Goal: Transaction & Acquisition: Obtain resource

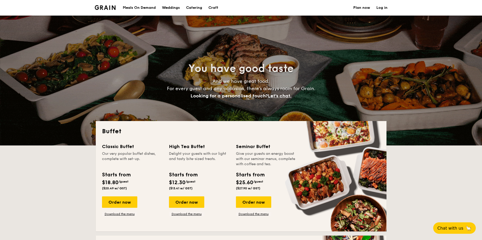
select select
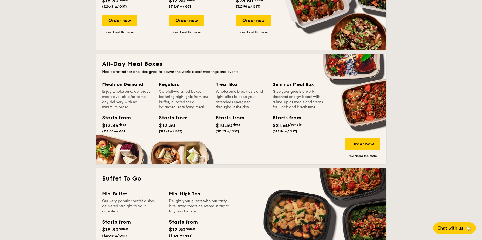
scroll to position [78, 0]
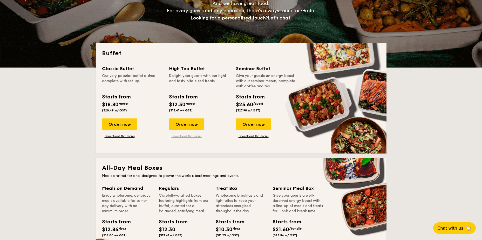
click at [192, 136] on link "Download the menu" at bounding box center [186, 136] width 35 height 4
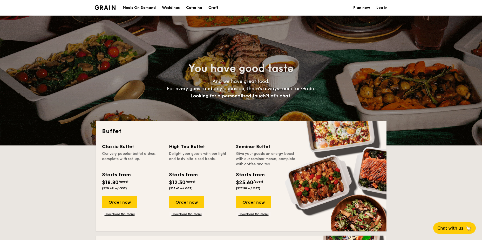
click at [135, 9] on div "Meals On Demand" at bounding box center [139, 8] width 33 height 16
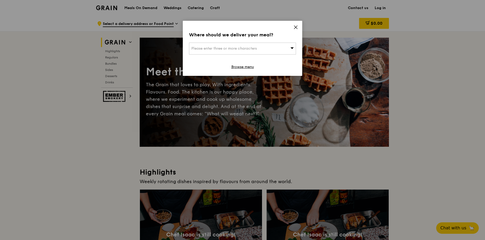
click at [287, 51] on div "Please enter three or more characters" at bounding box center [242, 49] width 107 height 12
click at [255, 48] on input "search" at bounding box center [242, 48] width 106 height 11
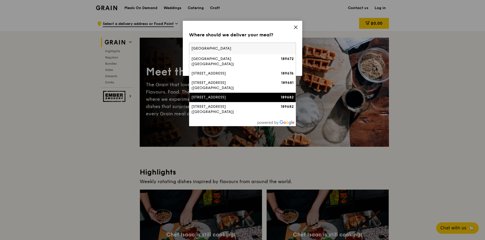
type input "[GEOGRAPHIC_DATA]"
click at [237, 95] on div "[STREET_ADDRESS]" at bounding box center [229, 97] width 77 height 5
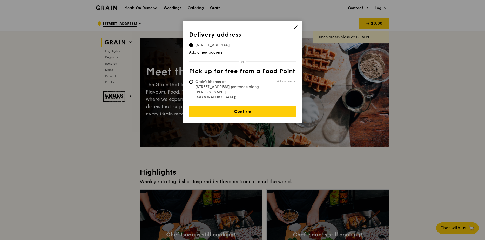
click at [297, 26] on icon at bounding box center [295, 27] width 3 height 3
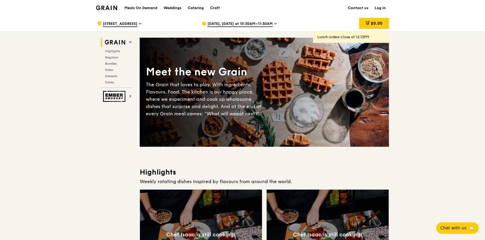
click at [274, 23] on icon at bounding box center [275, 23] width 3 height 5
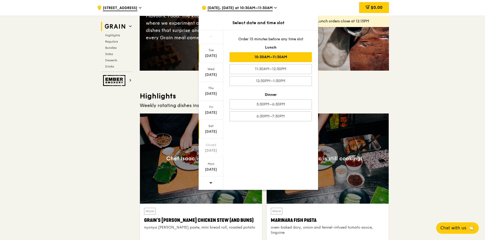
scroll to position [104, 0]
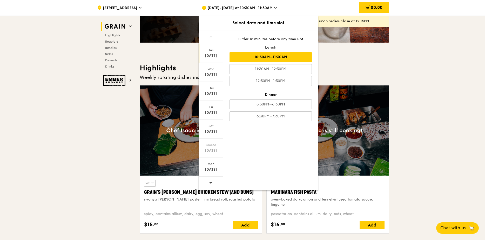
click at [212, 181] on icon at bounding box center [211, 183] width 4 height 4
click at [211, 182] on icon at bounding box center [211, 183] width 4 height 4
click at [211, 185] on span at bounding box center [211, 182] width 4 height 12
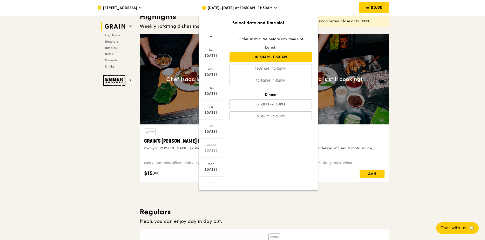
scroll to position [156, 0]
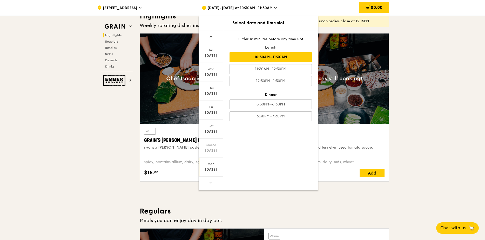
click at [216, 168] on div "Sep 22" at bounding box center [210, 169] width 23 height 5
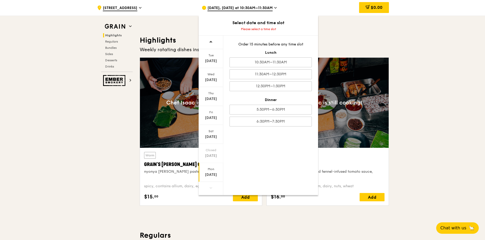
scroll to position [130, 0]
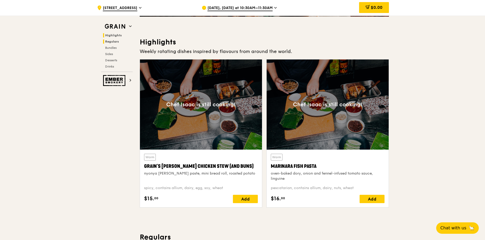
click at [110, 43] on span "Regulars" at bounding box center [112, 42] width 14 height 4
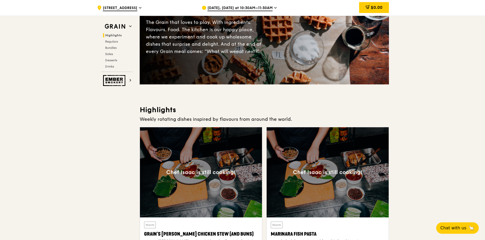
scroll to position [0, 0]
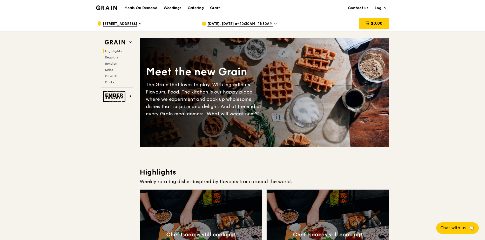
click at [200, 7] on div "Catering" at bounding box center [196, 8] width 16 height 16
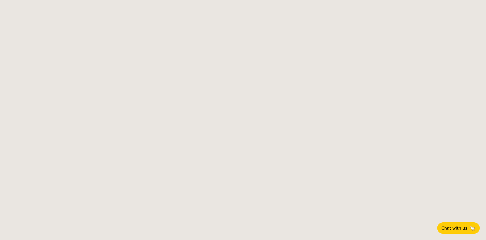
select select
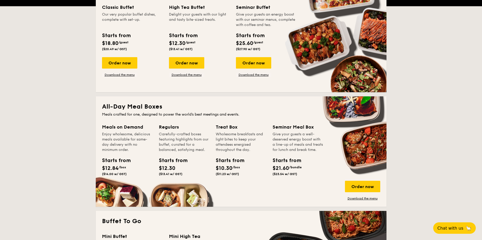
scroll to position [156, 0]
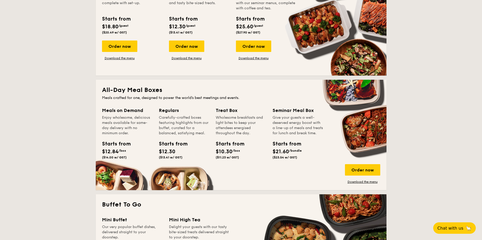
click at [363, 180] on link "Download the menu" at bounding box center [362, 182] width 35 height 4
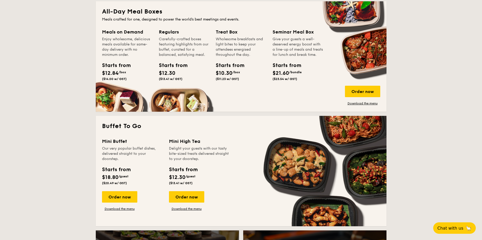
scroll to position [260, 0]
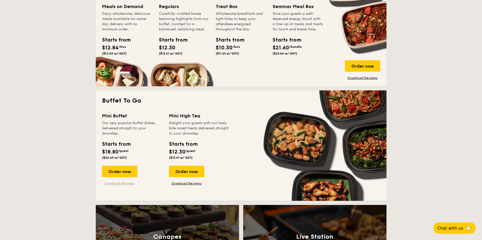
click at [127, 183] on link "Download the menu" at bounding box center [119, 183] width 35 height 4
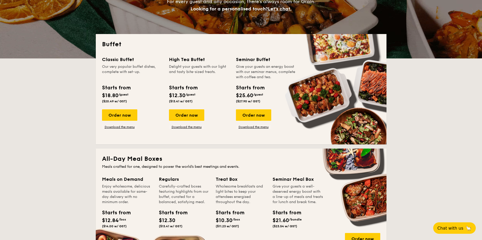
scroll to position [78, 0]
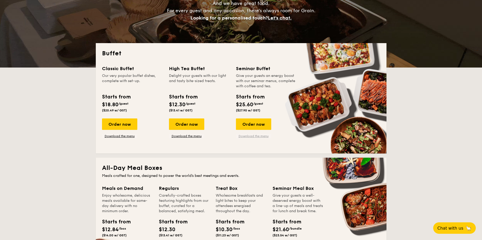
click at [250, 137] on link "Download the menu" at bounding box center [253, 136] width 35 height 4
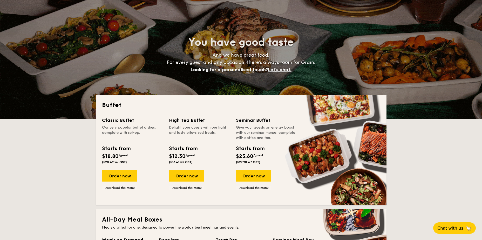
scroll to position [26, 0]
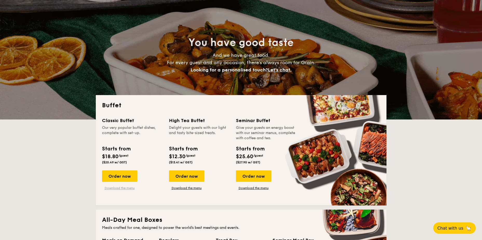
click at [115, 188] on link "Download the menu" at bounding box center [119, 188] width 35 height 4
